Goal: Task Accomplishment & Management: Use online tool/utility

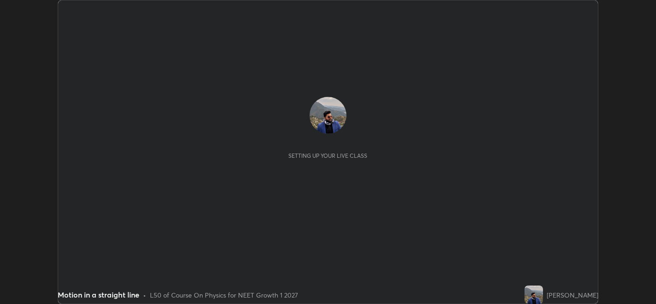
scroll to position [303, 655]
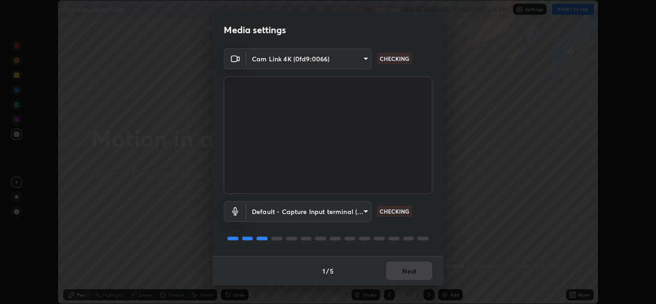
click at [353, 60] on body "Erase all Motion in a straight line Recording WAS SCHEDULED TO START AT 3:35 PM…" at bounding box center [328, 152] width 656 height 304
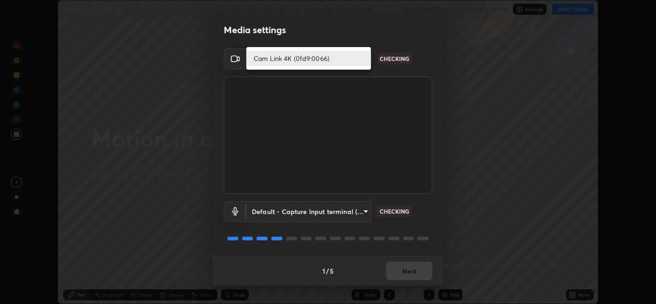
click at [302, 62] on li "Cam Link 4K (0fd9:0066)" at bounding box center [308, 58] width 124 height 15
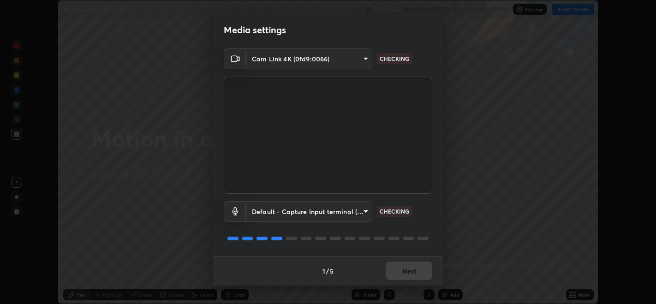
click at [392, 77] on video at bounding box center [328, 135] width 208 height 117
click at [391, 77] on video at bounding box center [328, 135] width 208 height 117
click at [399, 270] on div "1 / 5 Next" at bounding box center [328, 271] width 231 height 30
click at [402, 271] on div "1 / 5 Next" at bounding box center [328, 271] width 231 height 30
click at [406, 272] on div "1 / 5 Next" at bounding box center [328, 271] width 231 height 30
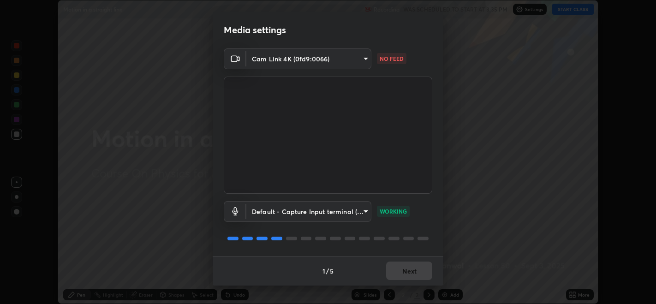
click at [310, 60] on body "Erase all Motion in a straight line Recording WAS SCHEDULED TO START AT 3:35 PM…" at bounding box center [328, 152] width 656 height 304
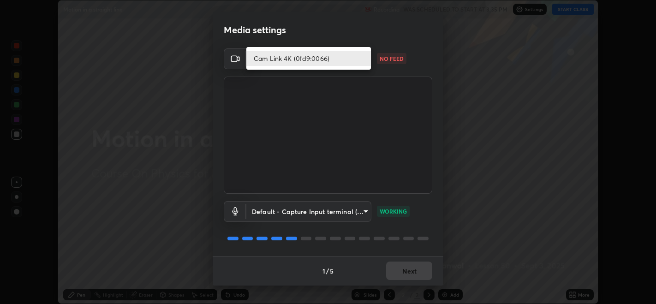
click at [283, 56] on li "Cam Link 4K (0fd9:0066)" at bounding box center [308, 58] width 124 height 15
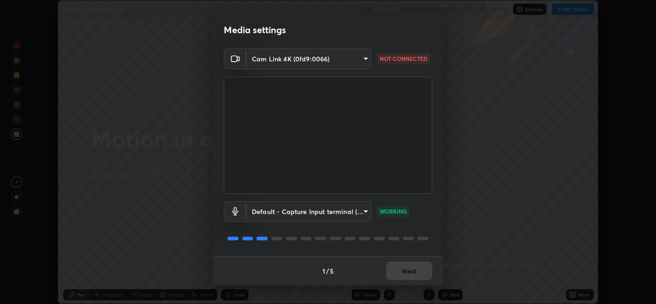
click at [340, 61] on body "Erase all Motion in a straight line Recording WAS SCHEDULED TO START AT 3:35 PM…" at bounding box center [328, 152] width 656 height 304
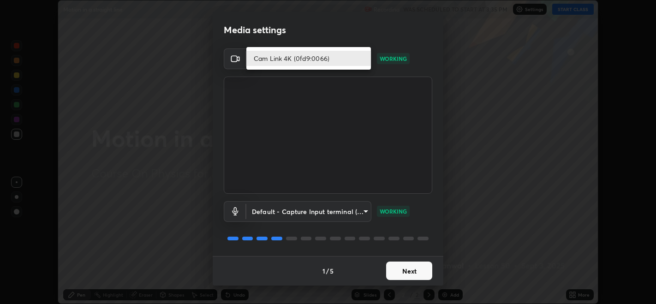
click at [297, 60] on li "Cam Link 4K (0fd9:0066)" at bounding box center [308, 58] width 124 height 15
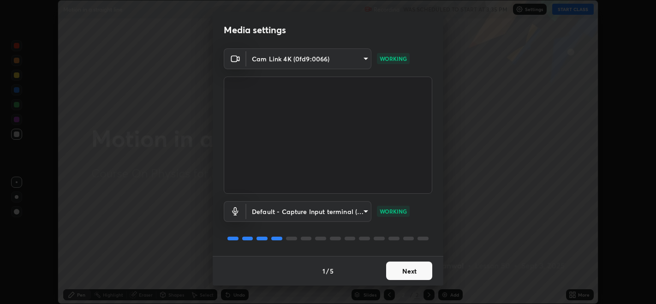
click at [400, 272] on button "Next" at bounding box center [409, 270] width 46 height 18
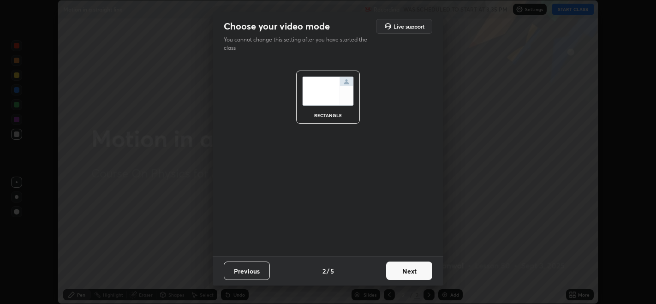
click at [405, 276] on button "Next" at bounding box center [409, 270] width 46 height 18
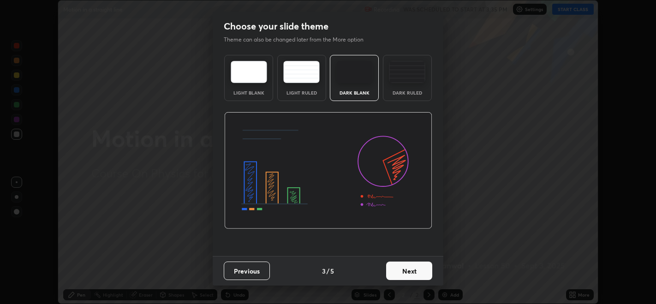
click at [408, 275] on button "Next" at bounding box center [409, 270] width 46 height 18
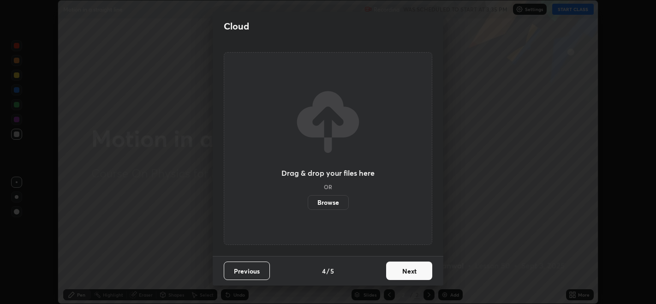
click at [414, 274] on button "Next" at bounding box center [409, 270] width 46 height 18
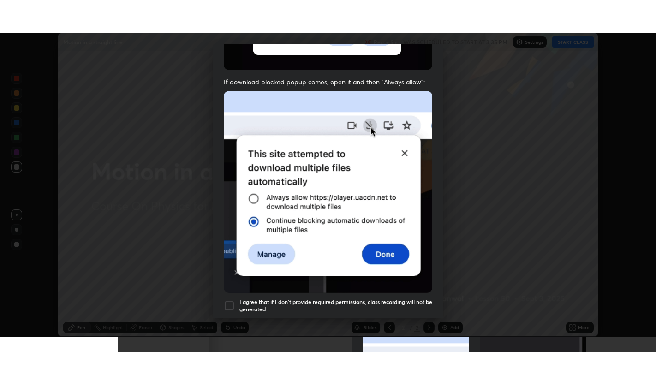
scroll to position [186, 0]
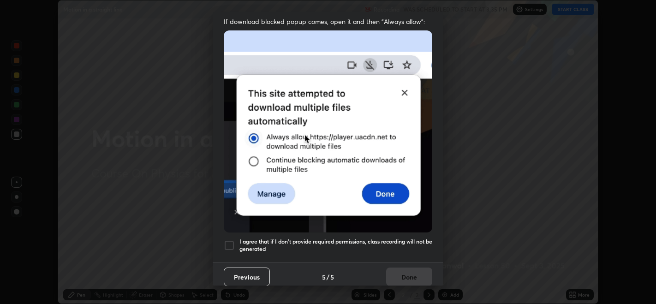
click at [231, 240] on div at bounding box center [229, 245] width 11 height 11
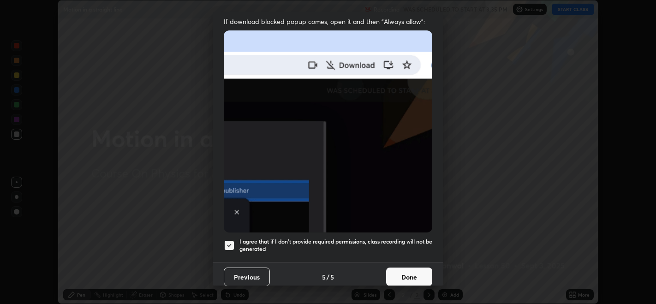
click at [395, 272] on button "Done" at bounding box center [409, 276] width 46 height 18
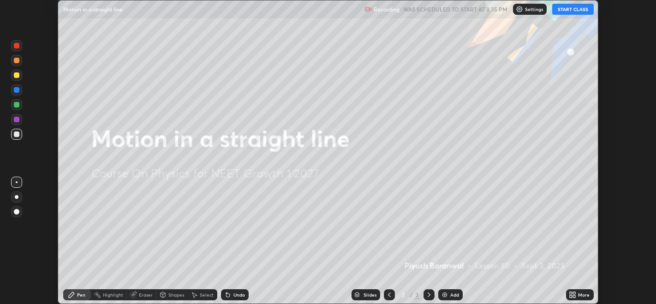
click at [568, 10] on button "START CLASS" at bounding box center [572, 9] width 41 height 11
click at [579, 290] on div "More" at bounding box center [580, 294] width 28 height 11
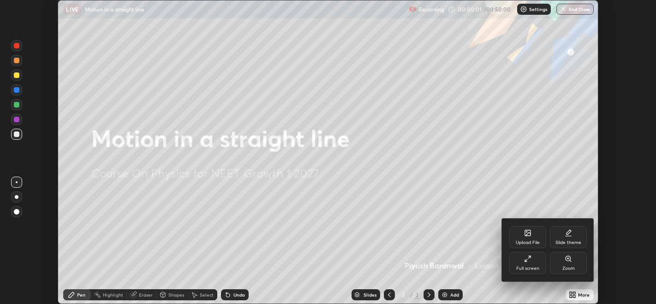
click at [524, 263] on div "Full screen" at bounding box center [527, 263] width 37 height 22
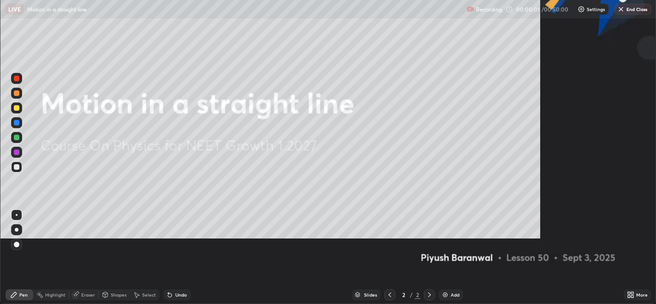
scroll to position [369, 656]
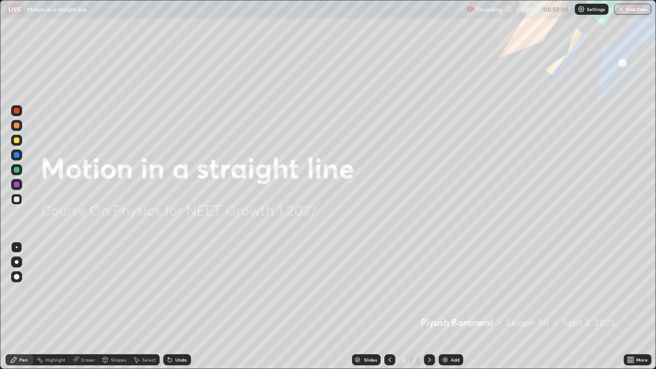
click at [627, 10] on button "End Class" at bounding box center [632, 9] width 37 height 11
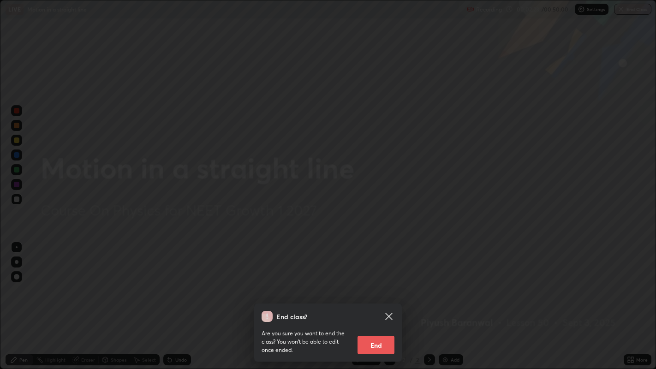
click at [384, 303] on button "End" at bounding box center [375, 345] width 37 height 18
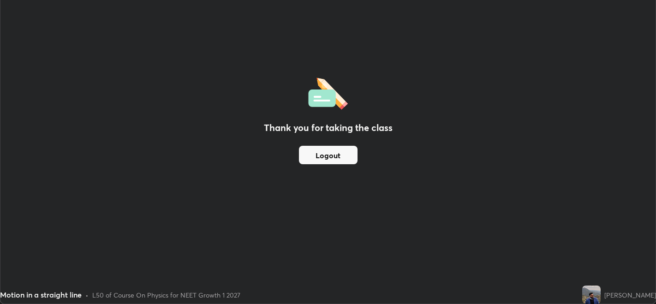
scroll to position [45798, 45446]
